Goal: Transaction & Acquisition: Subscribe to service/newsletter

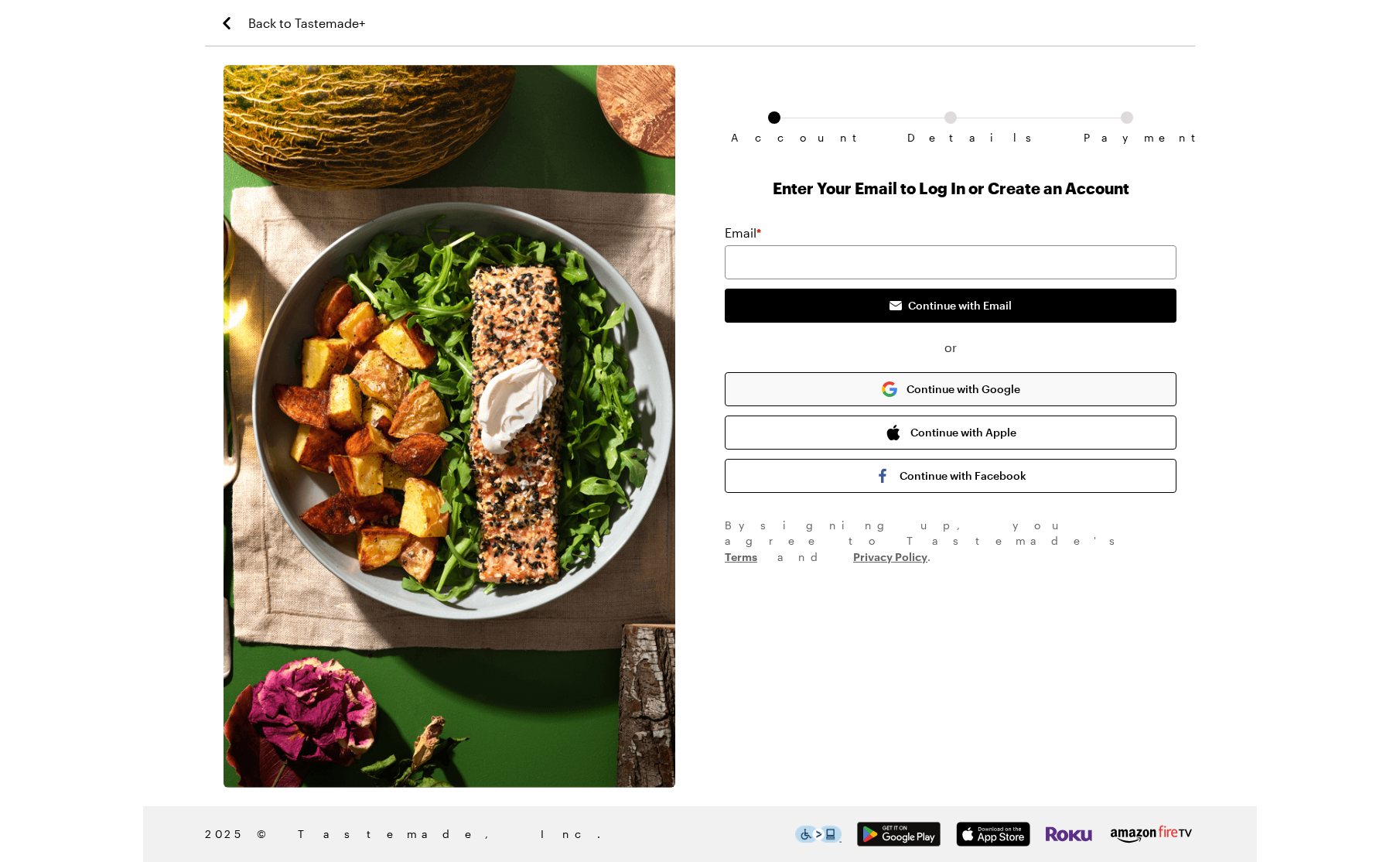
click at [965, 387] on button "Continue with Google" at bounding box center [950, 389] width 452 height 34
click at [950, 380] on button "Continue with Google" at bounding box center [950, 389] width 452 height 34
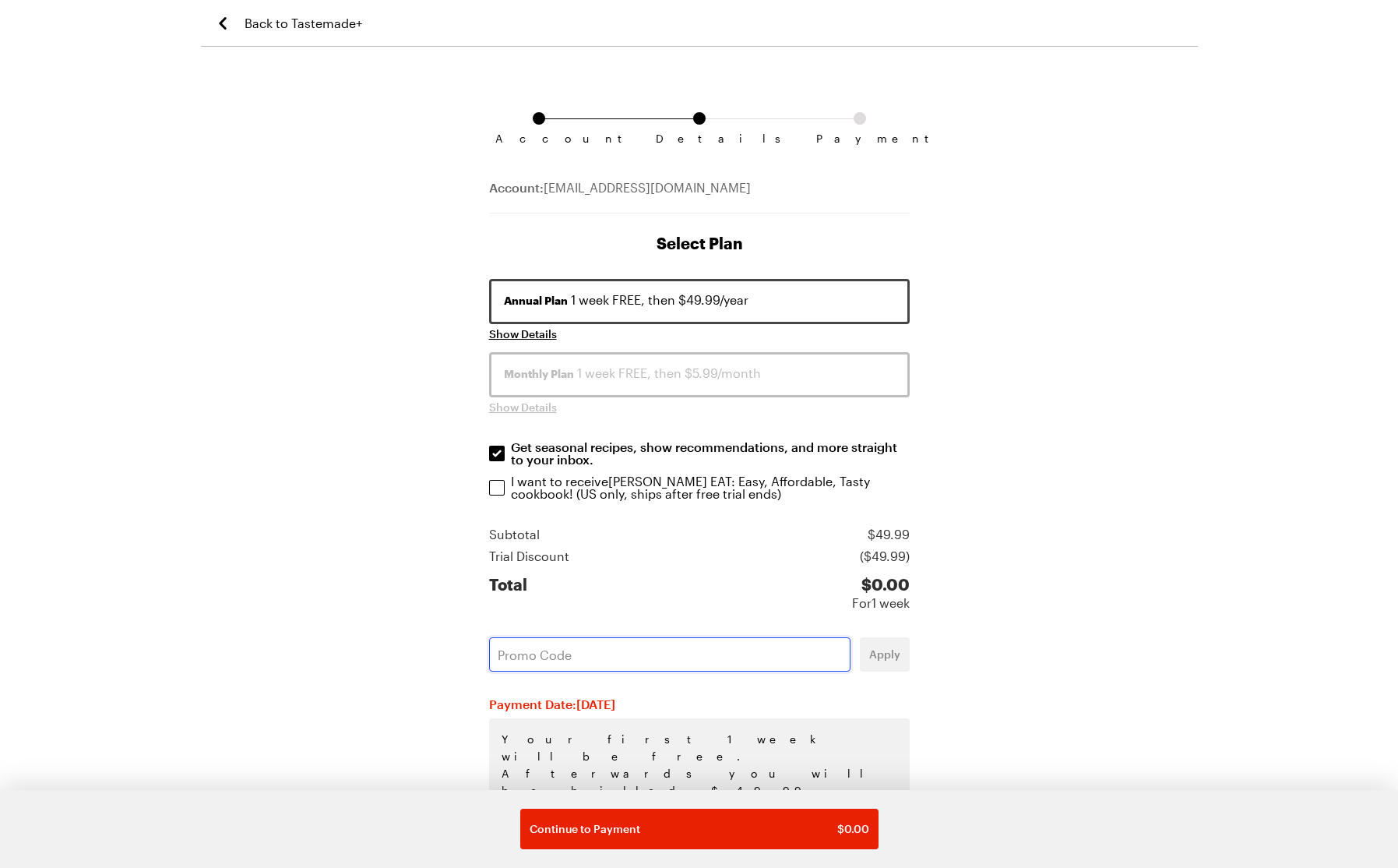
click at [557, 638] on input "text" at bounding box center [670, 655] width 362 height 35
paste input "RNQO0O6B"
type input "RNQO0O6B"
click at [872, 657] on span "Apply" at bounding box center [885, 654] width 31 height 15
